Goal: Information Seeking & Learning: Find specific page/section

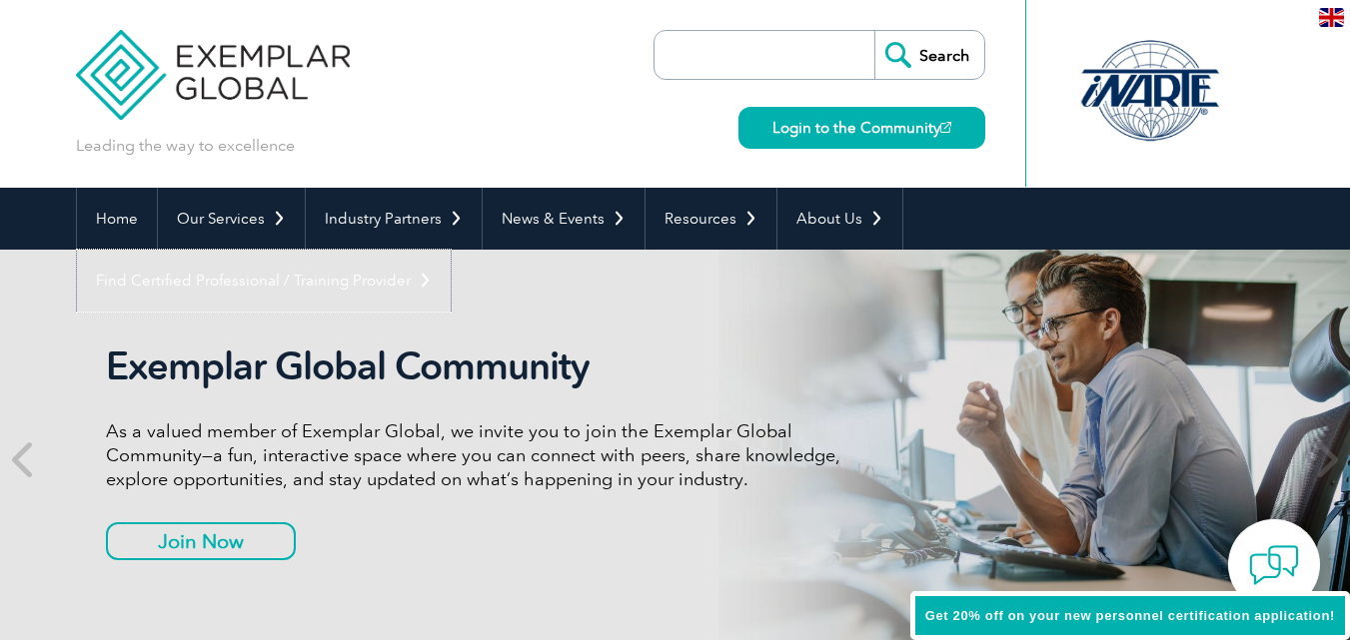
click at [451, 250] on link "Find Certified Professional / Training Provider" at bounding box center [264, 281] width 374 height 62
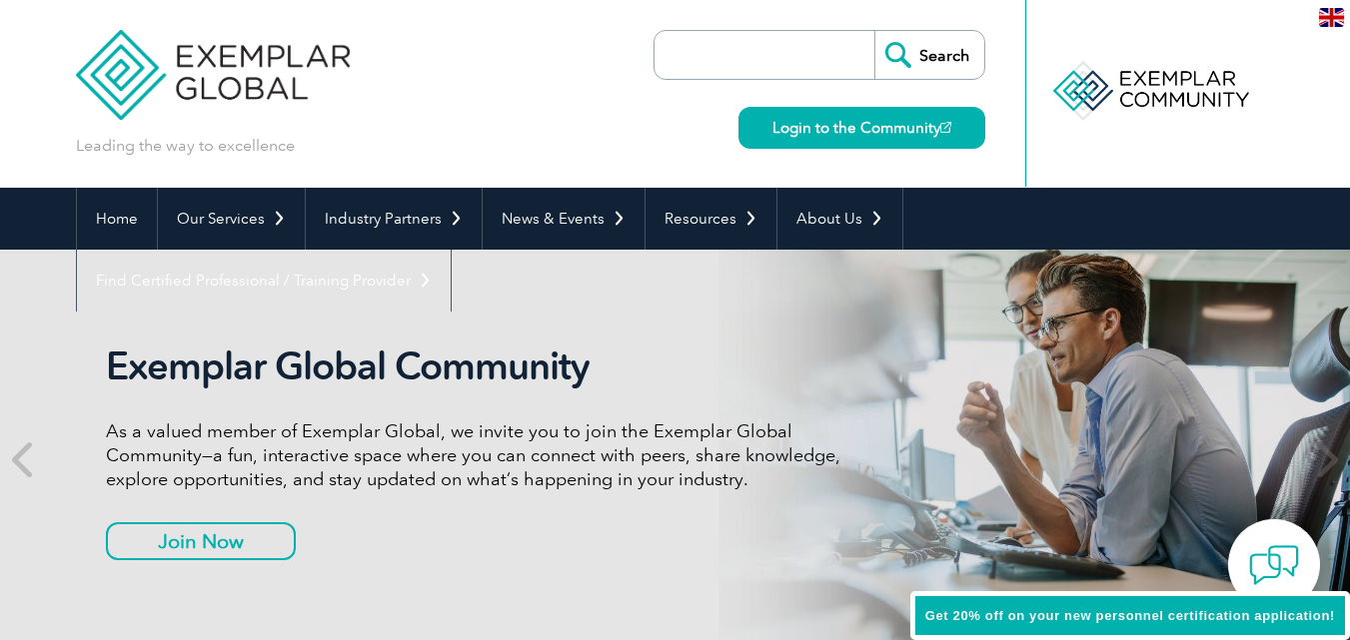
click at [0, 0] on link "Find A Training Provider" at bounding box center [0, 0] width 0 height 0
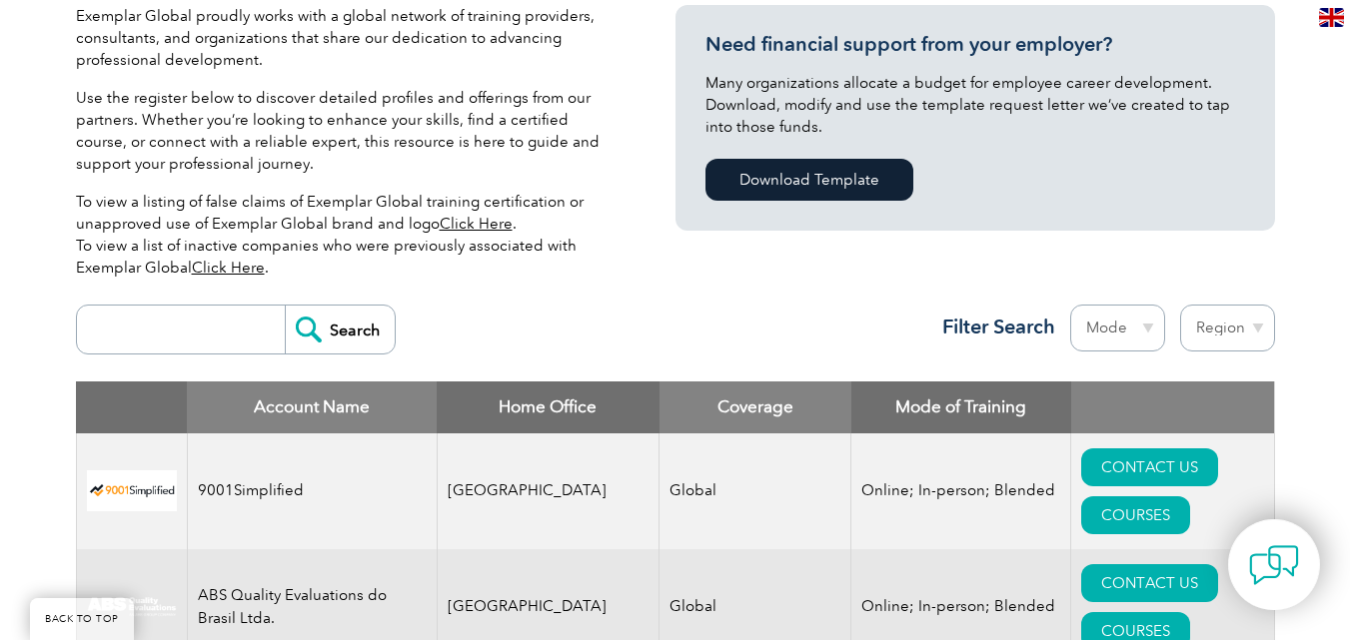
scroll to position [300, 0]
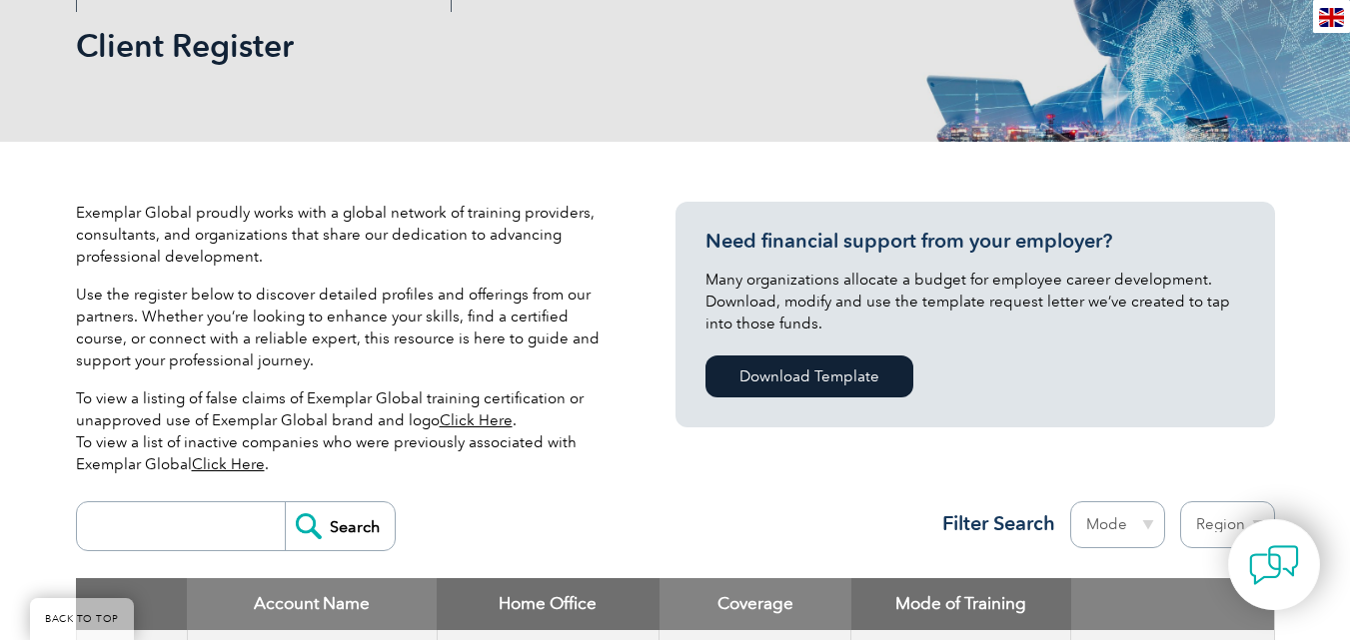
click at [214, 531] on input "search" at bounding box center [186, 527] width 198 height 48
type input "gitchia"
click at [320, 531] on input "Search" at bounding box center [340, 527] width 110 height 48
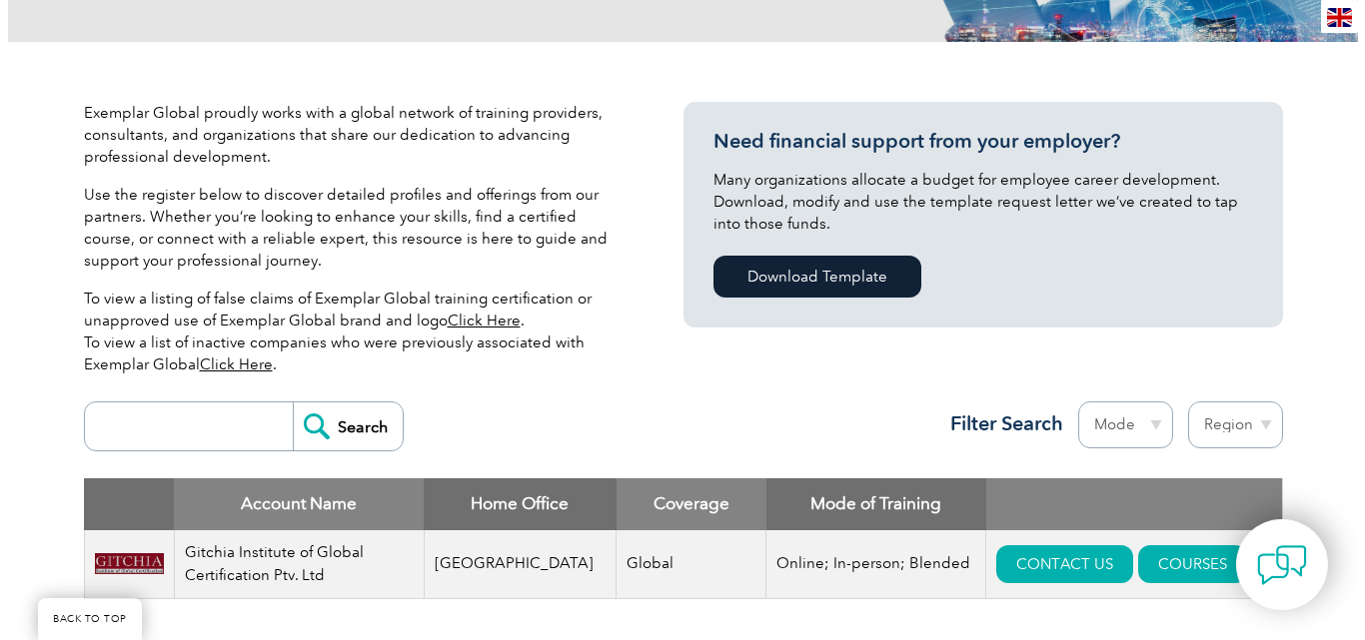
scroll to position [500, 0]
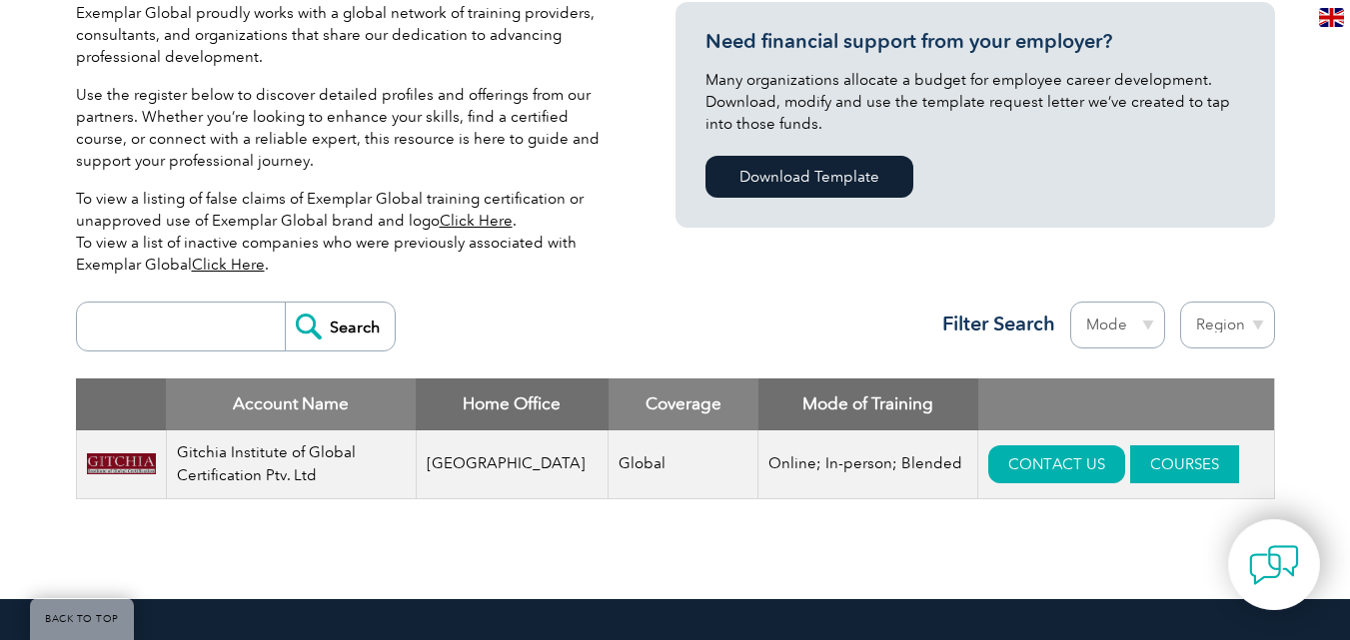
click at [1130, 458] on link "COURSES" at bounding box center [1184, 465] width 109 height 38
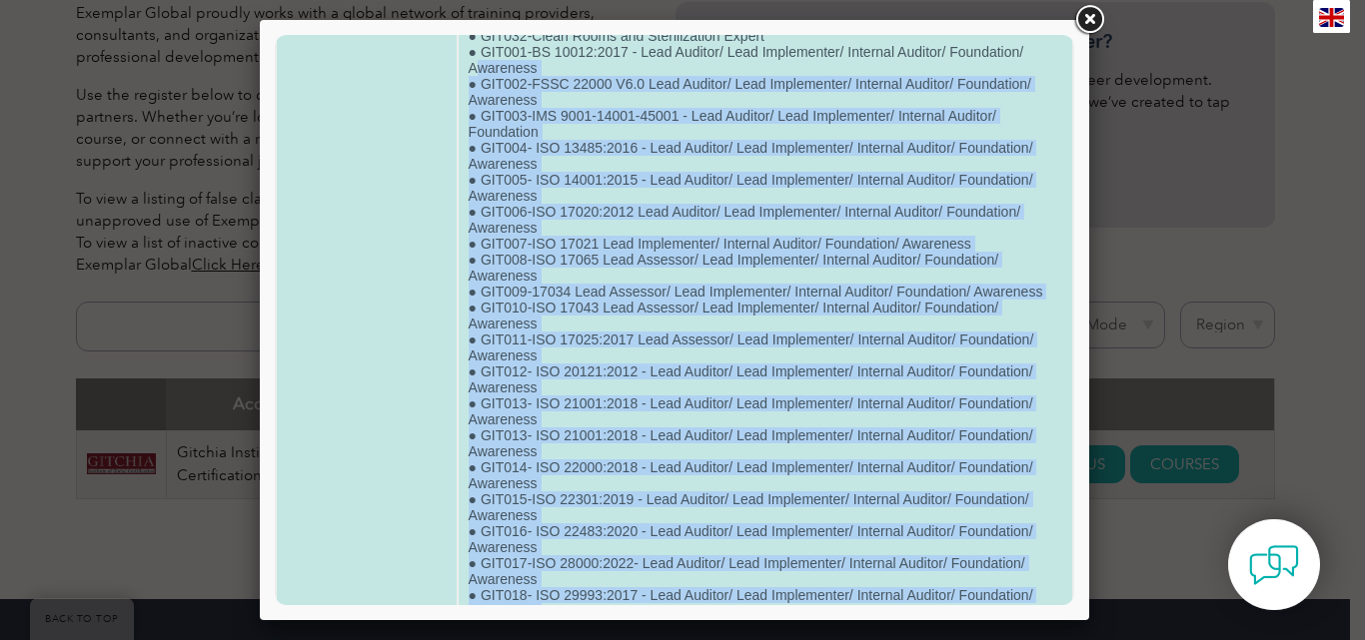
scroll to position [0, 0]
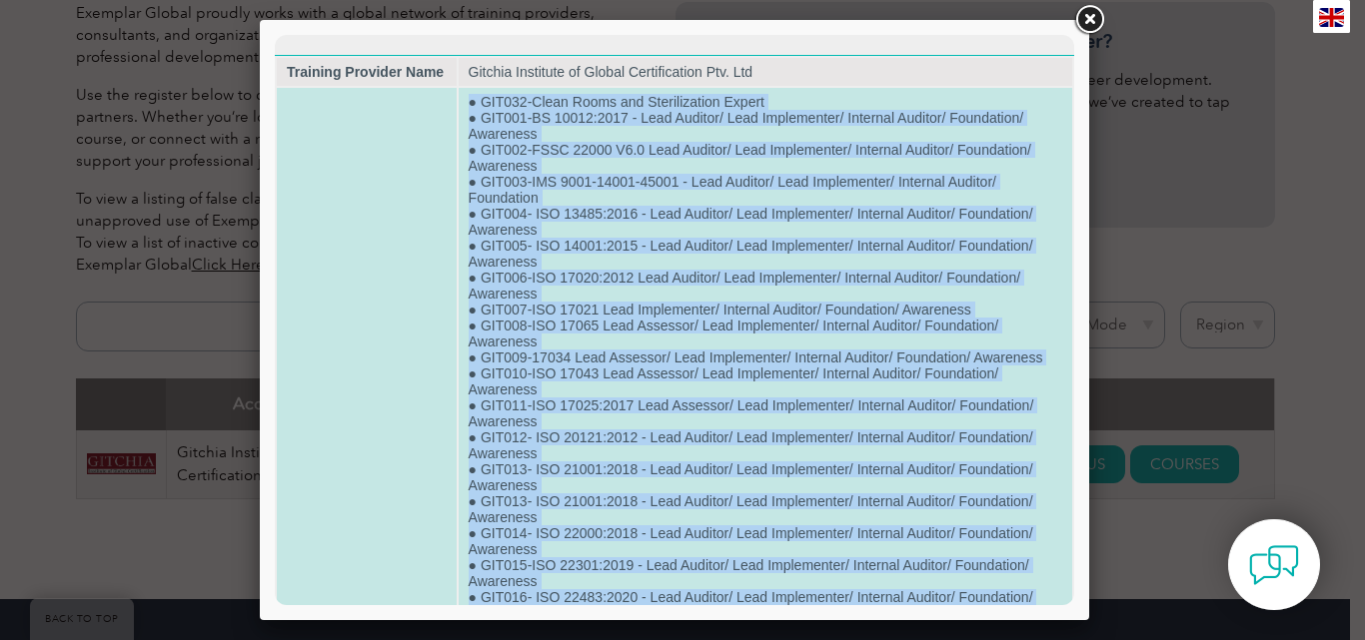
drag, startPoint x: 529, startPoint y: 543, endPoint x: 469, endPoint y: 103, distance: 443.7
copy td "● GIT032-Clean Rooms and Sterilization Expert ● GIT001-BS 10012:2017 - Lead Aud…"
